Goal: Task Accomplishment & Management: Use online tool/utility

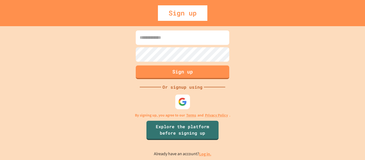
click at [180, 101] on img at bounding box center [182, 101] width 9 height 9
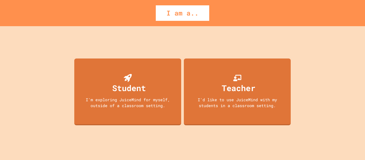
click at [110, 101] on div "I'm exploring JuiceMind for myself, outside of a classroom setting." at bounding box center [128, 103] width 96 height 12
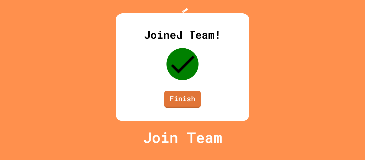
click at [183, 108] on link "Finish" at bounding box center [182, 99] width 36 height 17
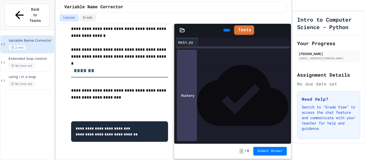
scroll to position [113, 0]
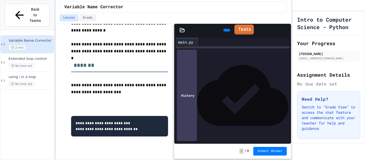
click at [237, 29] on icon at bounding box center [237, 29] width 0 height 0
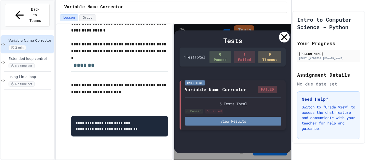
click at [230, 120] on button "View Results" at bounding box center [233, 121] width 96 height 9
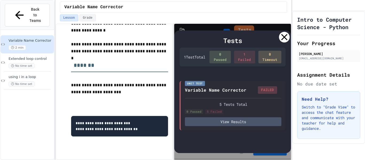
scroll to position [16, 0]
